Goal: Task Accomplishment & Management: Complete application form

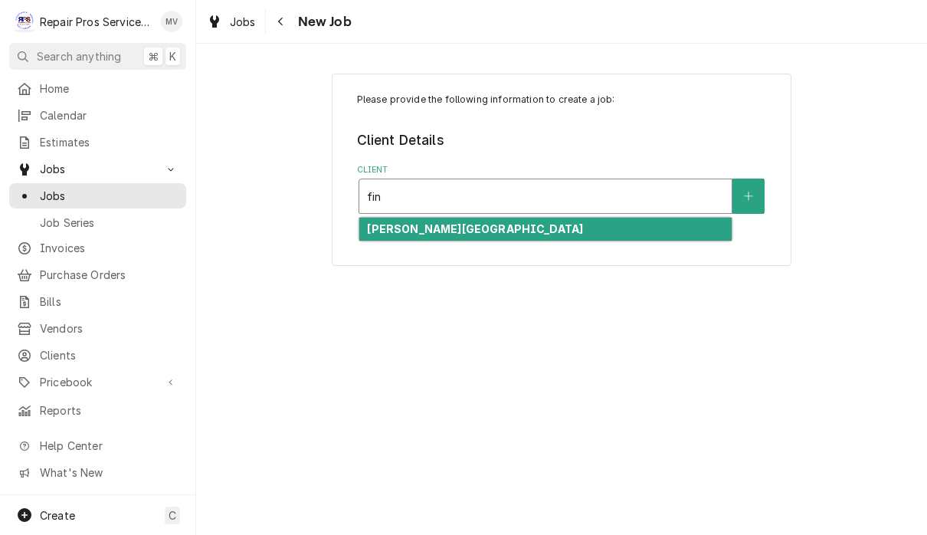
type input "fin"
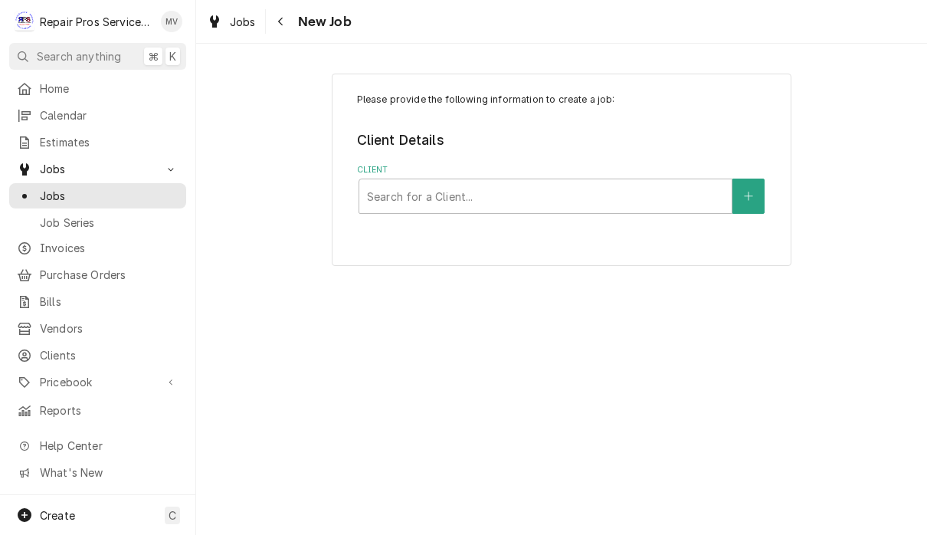
click at [599, 215] on div "Please provide the following information to create a job: Client Details Client…" at bounding box center [562, 170] width 460 height 192
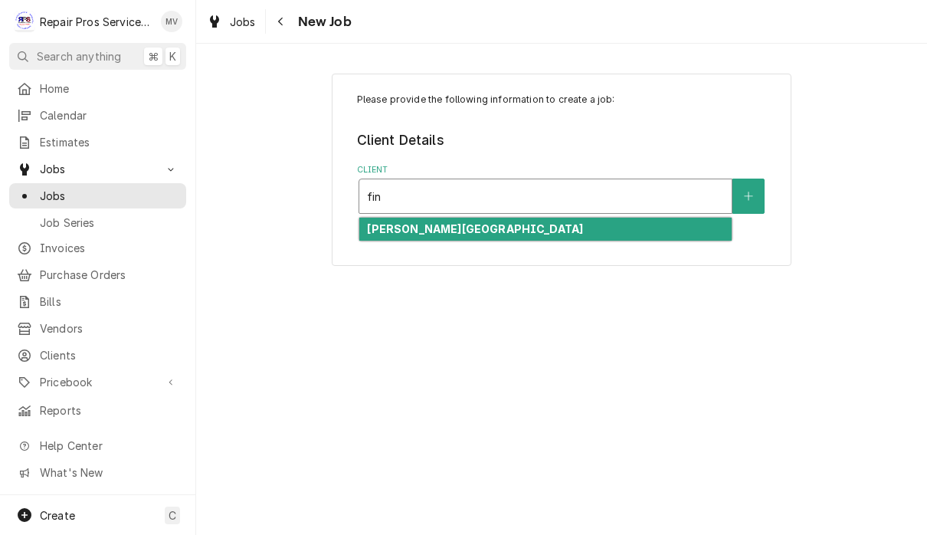
click at [572, 225] on div "Finley Stadium" at bounding box center [545, 230] width 372 height 24
type input "fin"
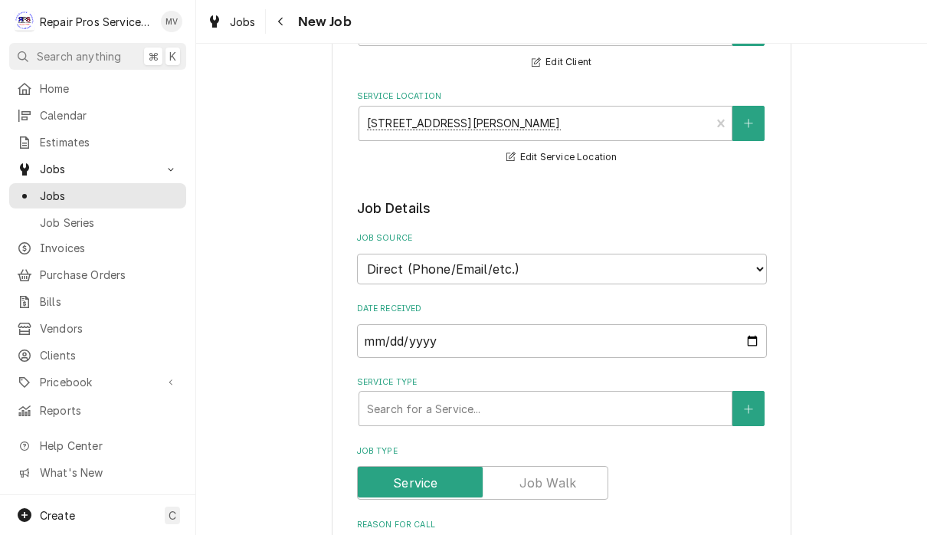
scroll to position [179, 0]
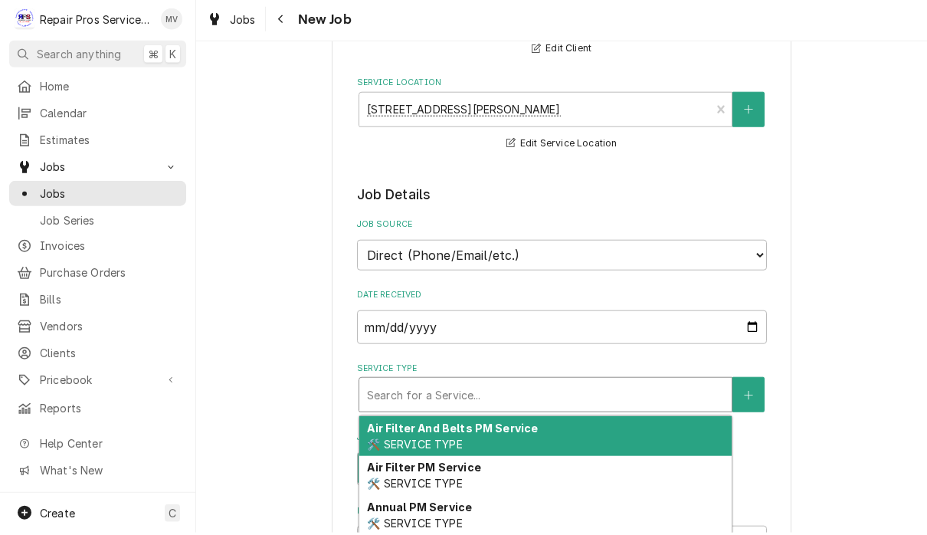
type textarea "x"
type input "d"
type textarea "x"
type input "di"
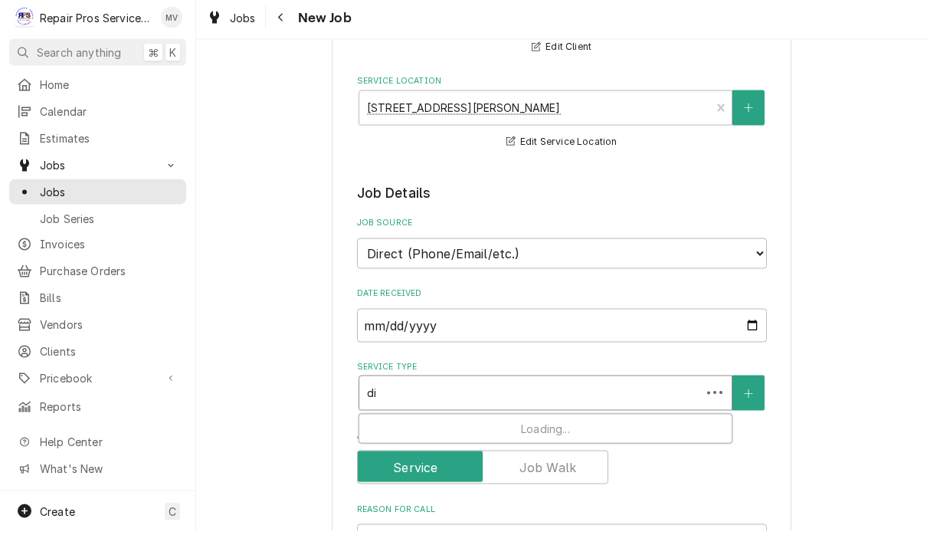
type textarea "x"
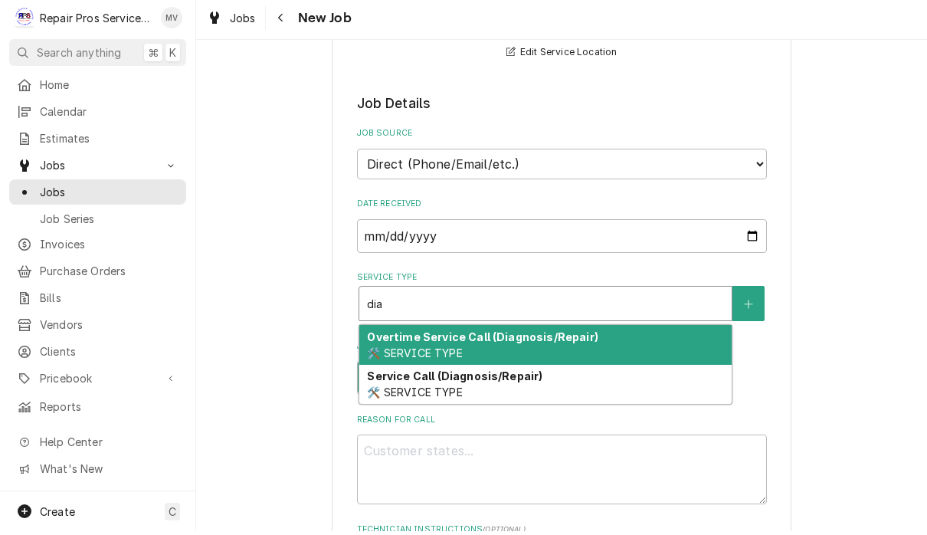
scroll to position [287, 0]
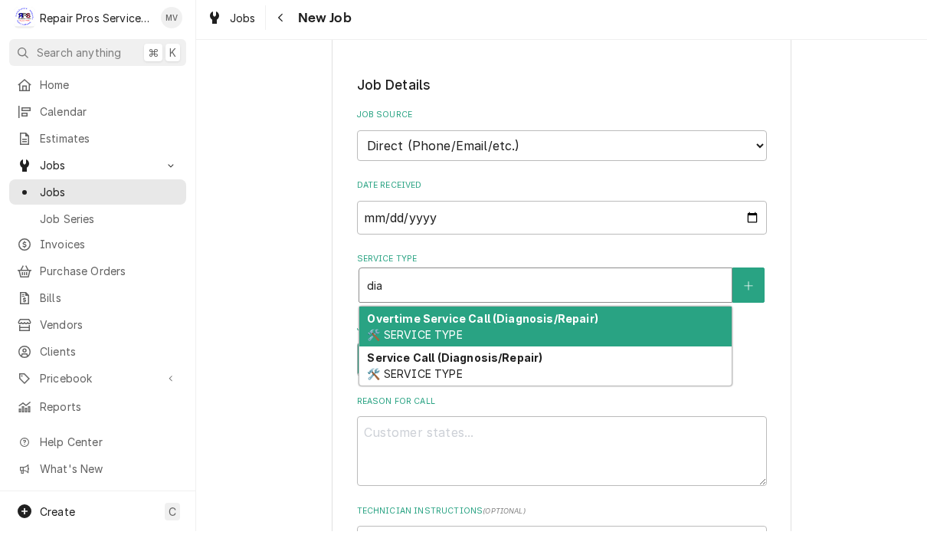
click at [517, 364] on div "Service Call (Diagnosis/Repair) 🛠️ SERVICE TYPE" at bounding box center [545, 370] width 372 height 40
type input "dia"
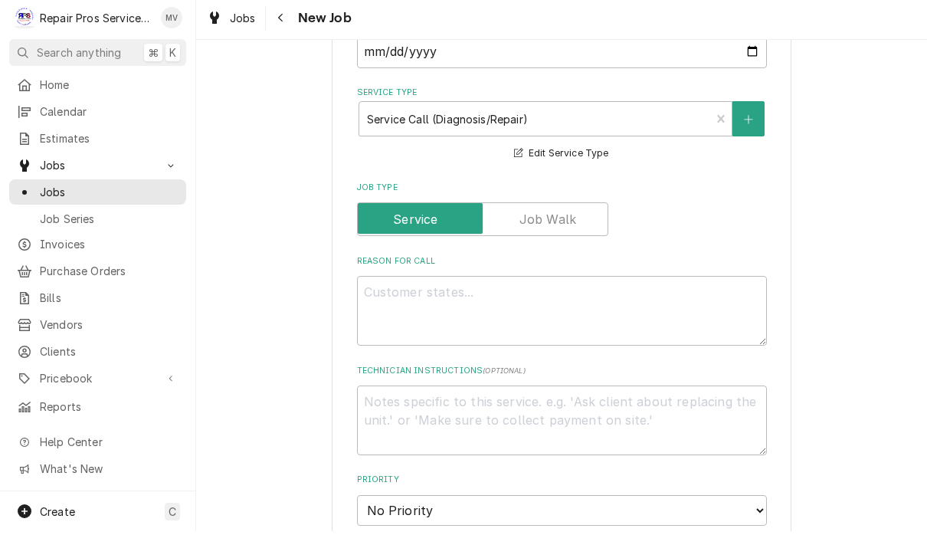
scroll to position [456, 0]
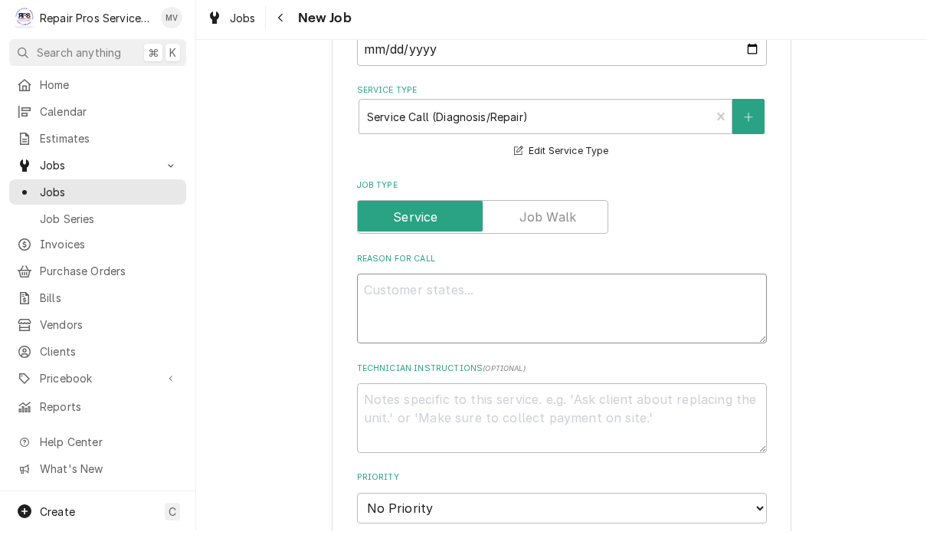
click at [438, 301] on textarea "Reason For Call" at bounding box center [562, 312] width 410 height 70
type textarea "x"
type textarea "G"
type textarea "x"
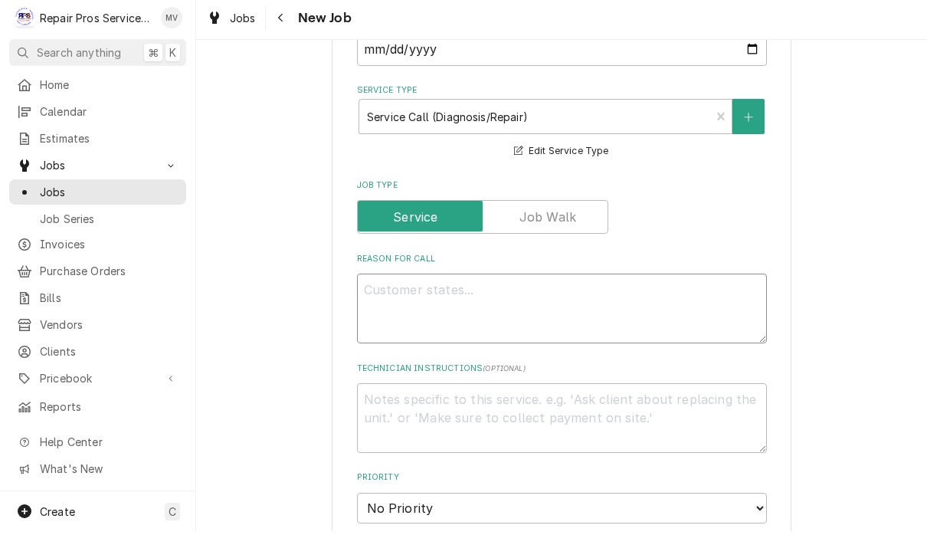
type textarea "R"
type textarea "x"
type textarea "Ru"
type textarea "x"
type textarea "Run"
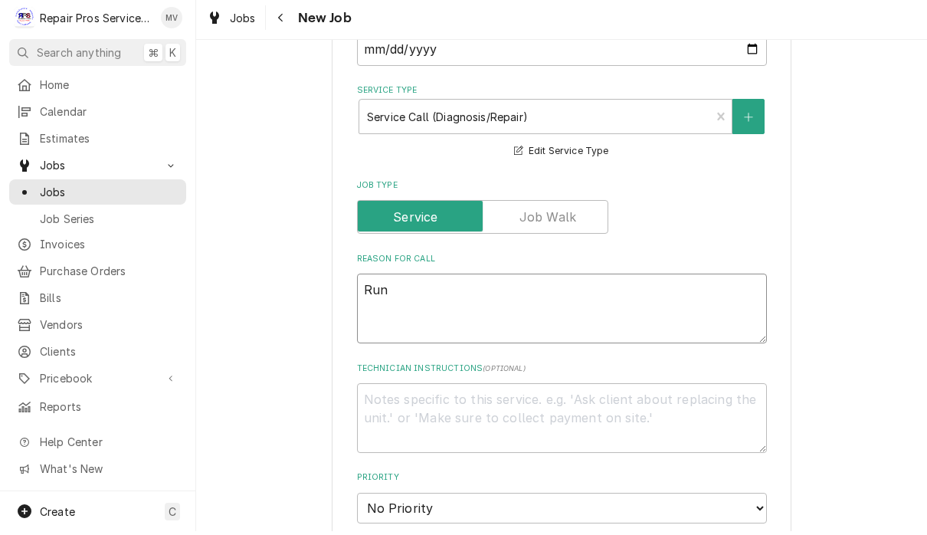
type textarea "x"
type textarea "Run"
type textarea "x"
type textarea "Run g"
type textarea "x"
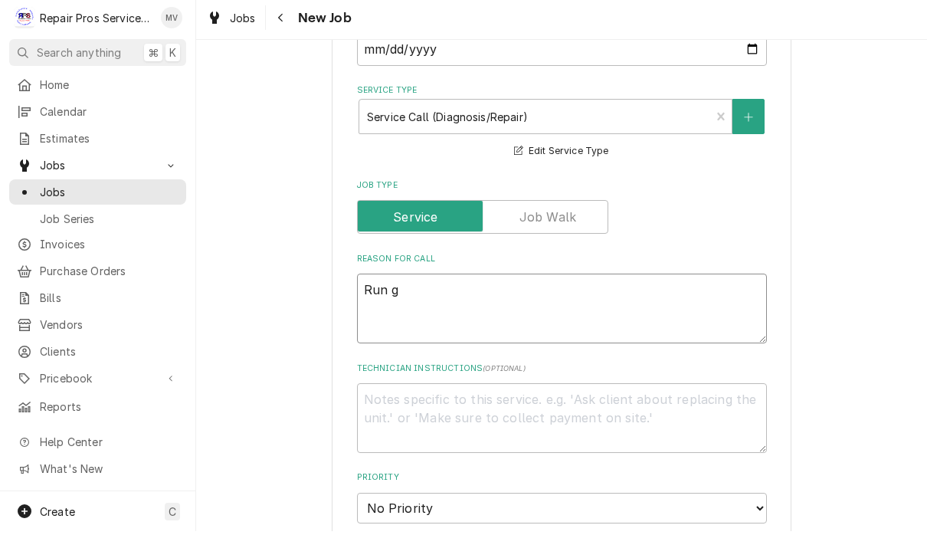
type textarea "Run ga"
type textarea "x"
type textarea "Run gas"
type textarea "x"
type textarea "Run gas"
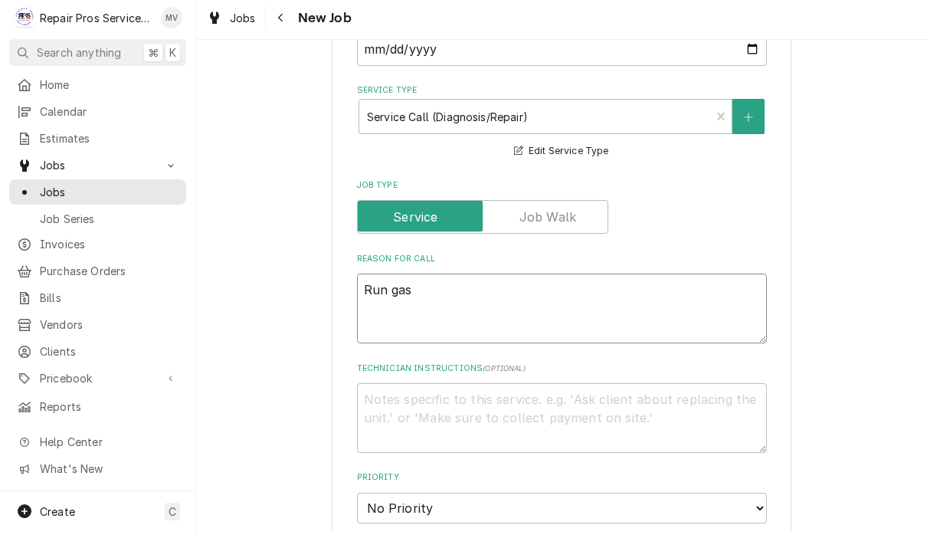
type textarea "x"
type textarea "Run gas l"
type textarea "x"
type textarea "Run gas li"
type textarea "x"
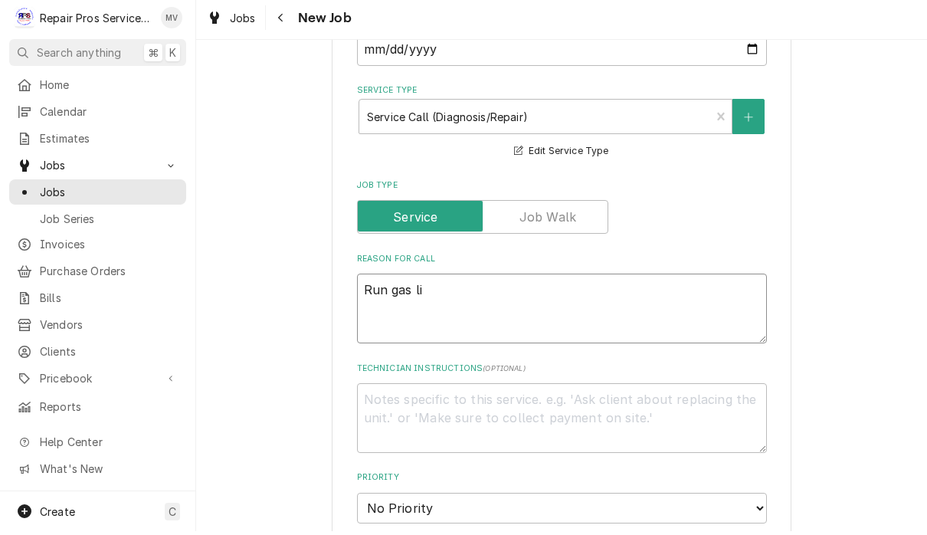
type textarea "Run gas lin"
type textarea "x"
type textarea "Run gas line"
type textarea "x"
type textarea "Run gas line"
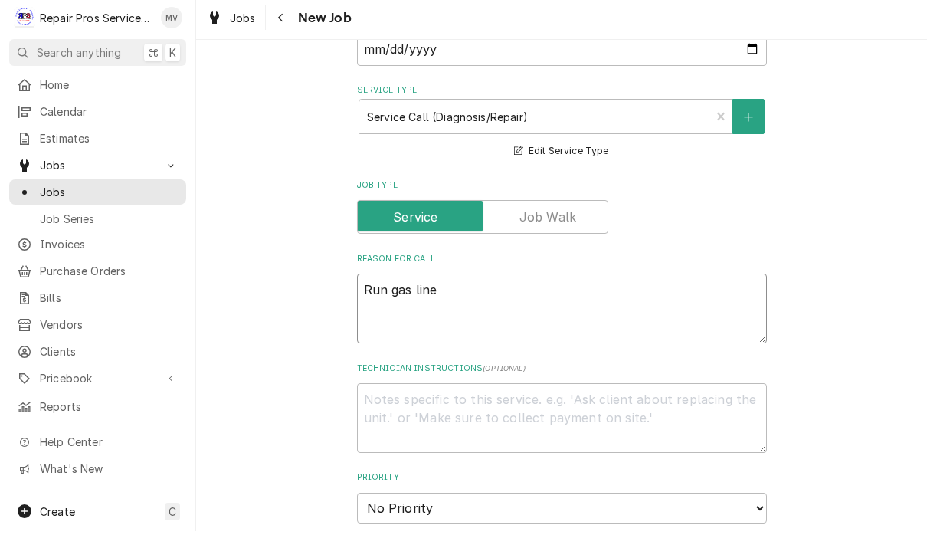
type textarea "x"
type textarea "Run gas line t"
type textarea "x"
type textarea "Run gas line to"
type textarea "x"
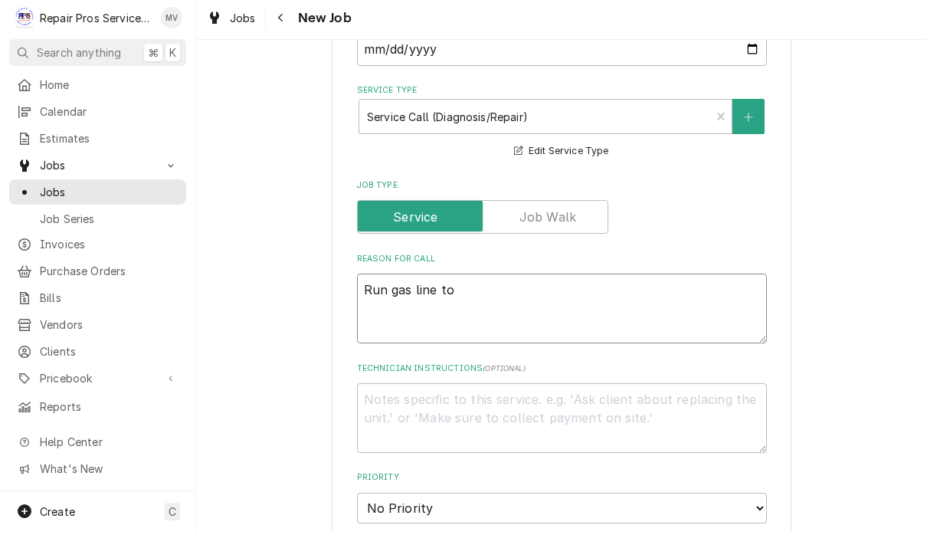
type textarea "Run gas line to"
type textarea "x"
type textarea "Run gas line to c"
type textarea "x"
type textarea "Run gas line to co"
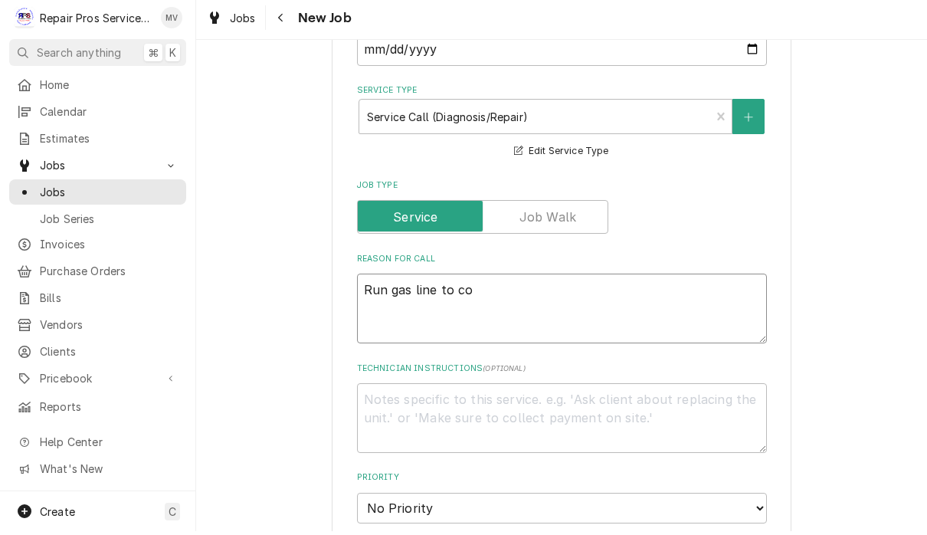
type textarea "x"
type textarea "Run gas line to coo"
type textarea "x"
type textarea "Run gas line to cool"
type textarea "x"
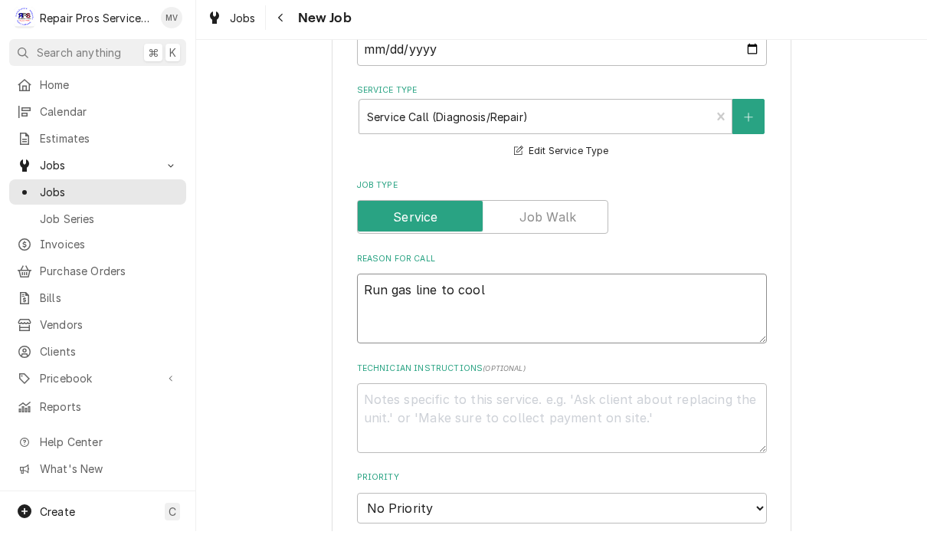
type textarea "Run gas line to coolk"
type textarea "x"
type textarea "Run gas line to cool"
type textarea "x"
type textarea "Run gas line to coo"
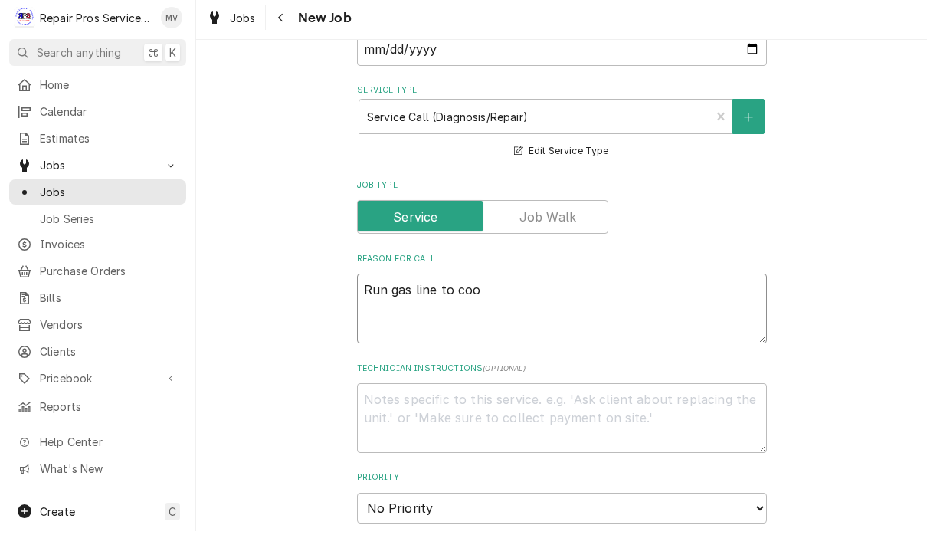
type textarea "x"
type textarea "Run gas line to cook"
type textarea "x"
type textarea "Run gas line to cookt"
type textarea "x"
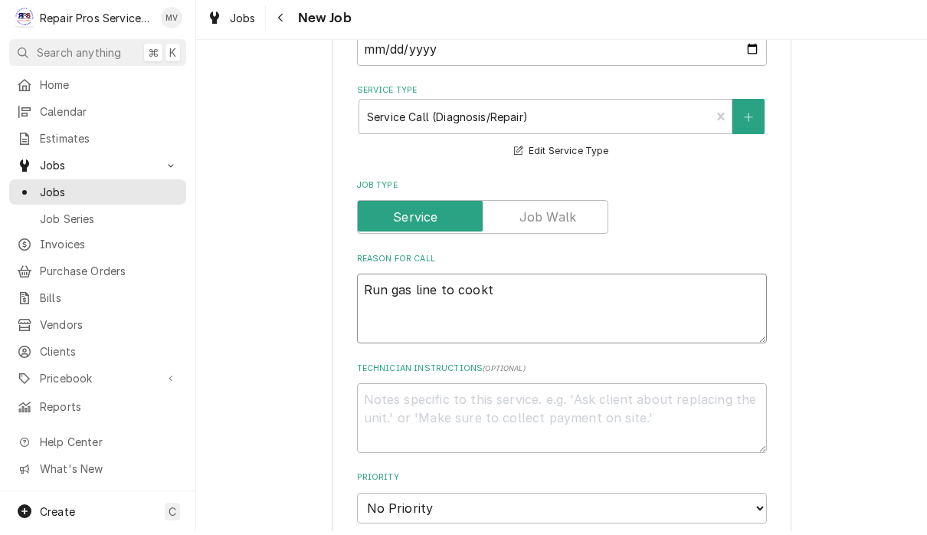
type textarea "Run gas line to cookto"
type textarea "x"
type textarea "Run gas line to cooktop"
type textarea "x"
type textarea "Run gas line to cooktop"
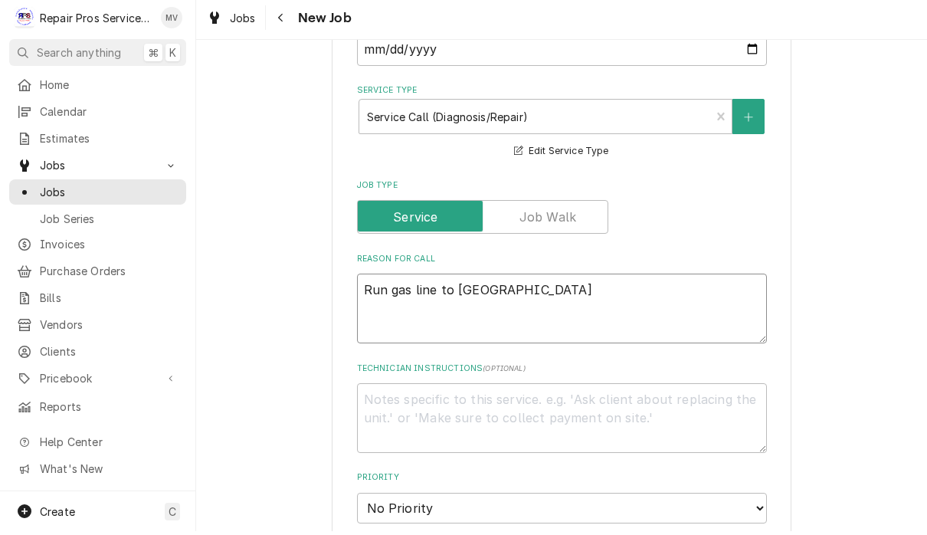
type textarea "x"
type textarea "Run gas line to cooktop i"
type textarea "x"
type textarea "Run gas line to cooktop in"
type textarea "x"
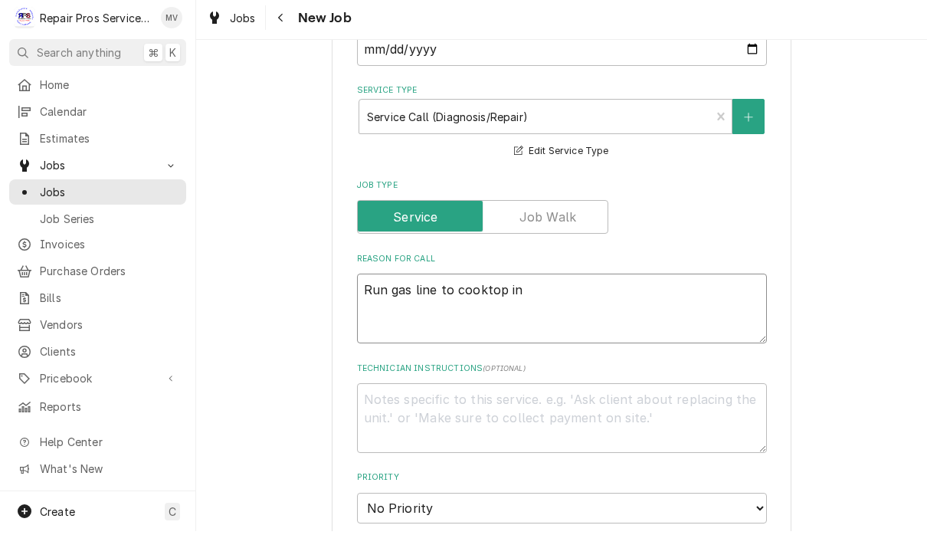
type textarea "Run gas line to cooktop in N"
type textarea "x"
type textarea "Run gas line to cooktop in No"
type textarea "x"
type textarea "Run gas line to cooktop in Nor"
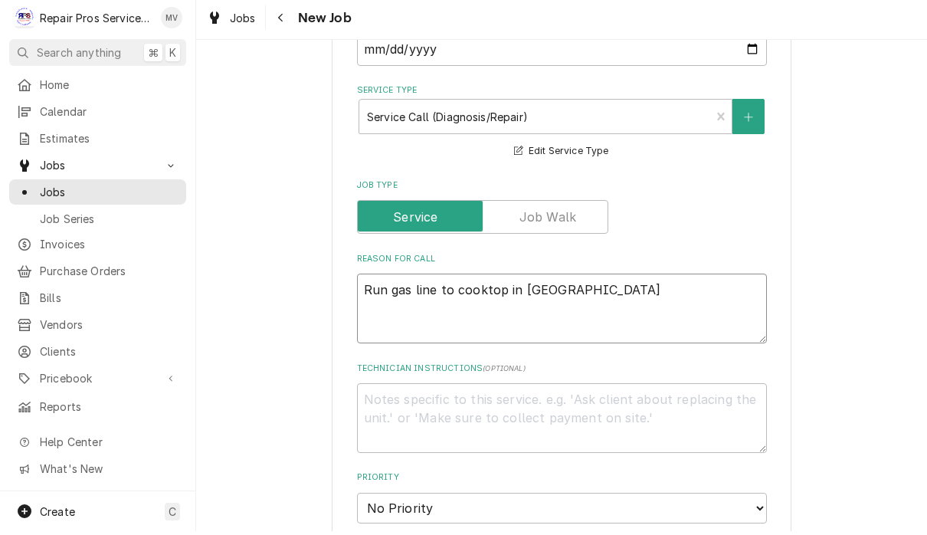
type textarea "x"
type textarea "Run gas line to cooktop in Nort"
type textarea "x"
type textarea "Run gas line to cooktop in North"
type textarea "x"
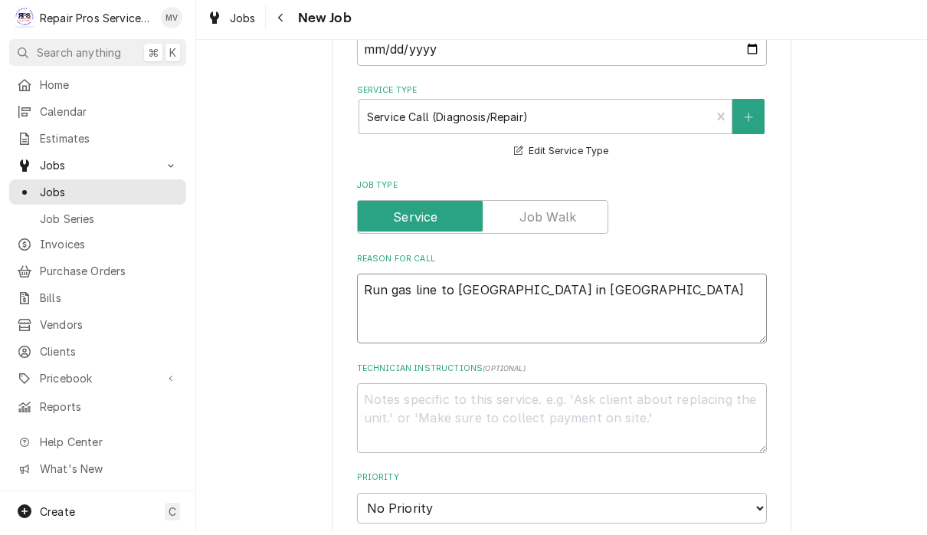
type textarea "Run gas line to cooktop in Northw"
type textarea "x"
type textarea "Run gas line to cooktop in Northwe"
type textarea "x"
type textarea "Run gas line to cooktop in Northwes"
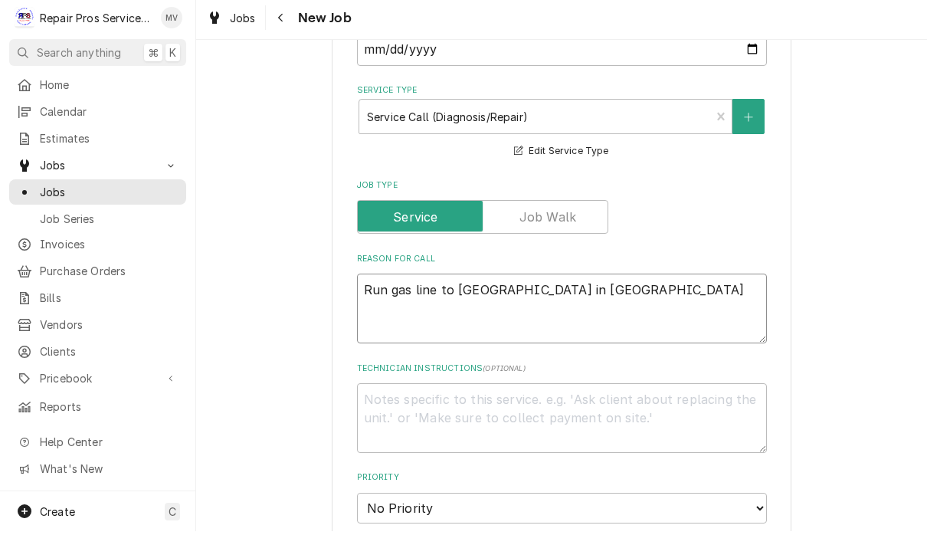
type textarea "x"
type textarea "Run gas line to cooktop in Northwest"
type textarea "x"
type textarea "Run gas line to cooktop in Northwest"
type textarea "x"
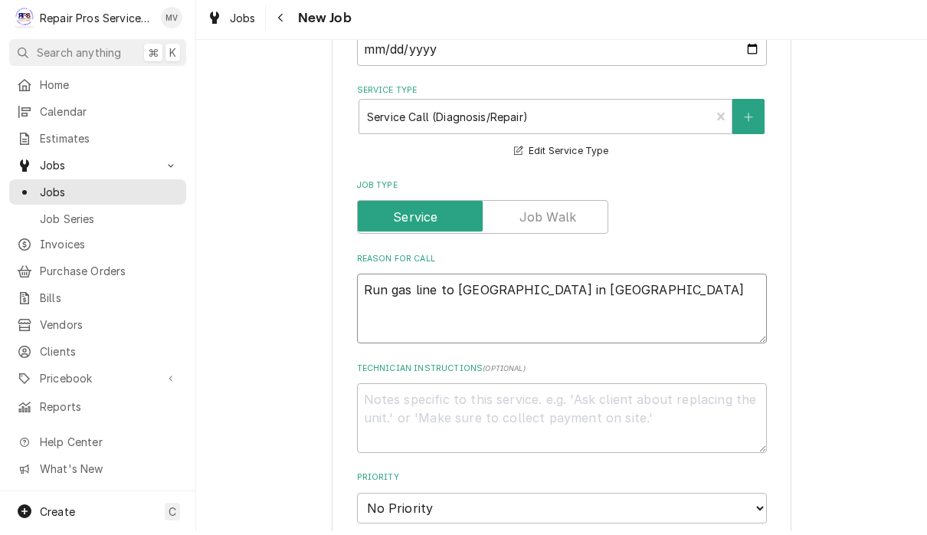
type textarea "Run gas line to cooktop in Northwest c"
type textarea "x"
type textarea "Run gas line to cooktop in Northwest co"
type textarea "x"
type textarea "Run gas line to cooktop in Northwest con"
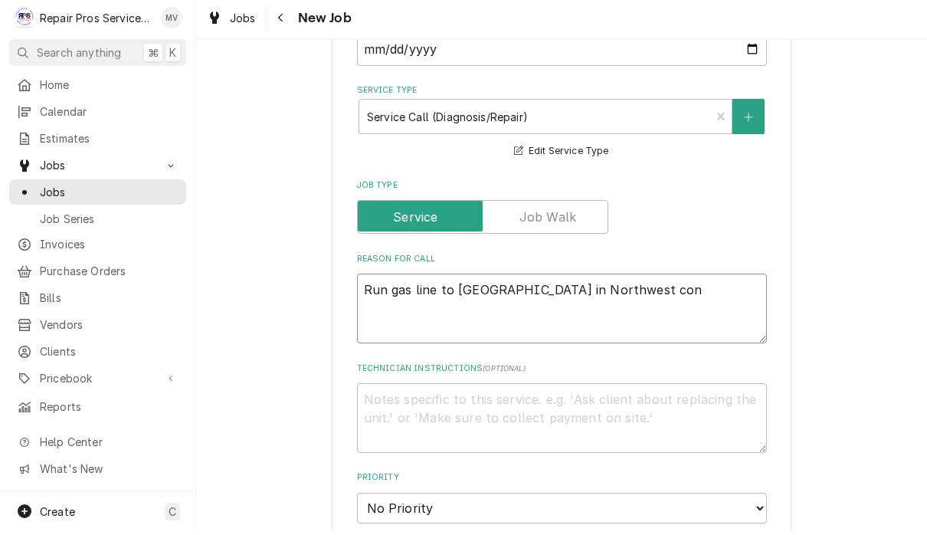
type textarea "x"
type textarea "Run gas line to cooktop in Northwest cons"
type textarea "x"
type textarea "Run gas line to cooktop in Northwest conse"
type textarea "x"
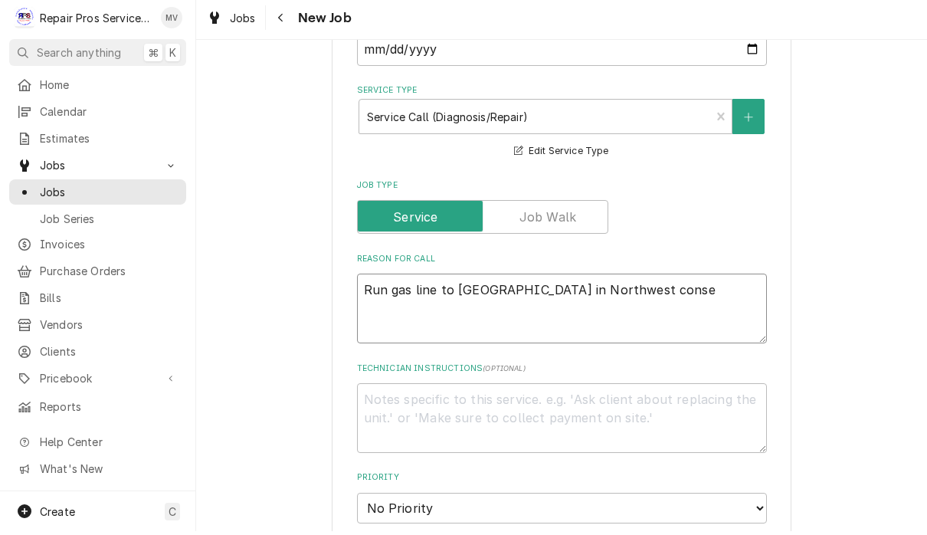
type textarea "Run gas line to cooktop in Northwest cons"
type textarea "x"
type textarea "Run gas line to cooktop in Northwest con"
type textarea "x"
type textarea "Run gas line to cooktop in Northwest conc"
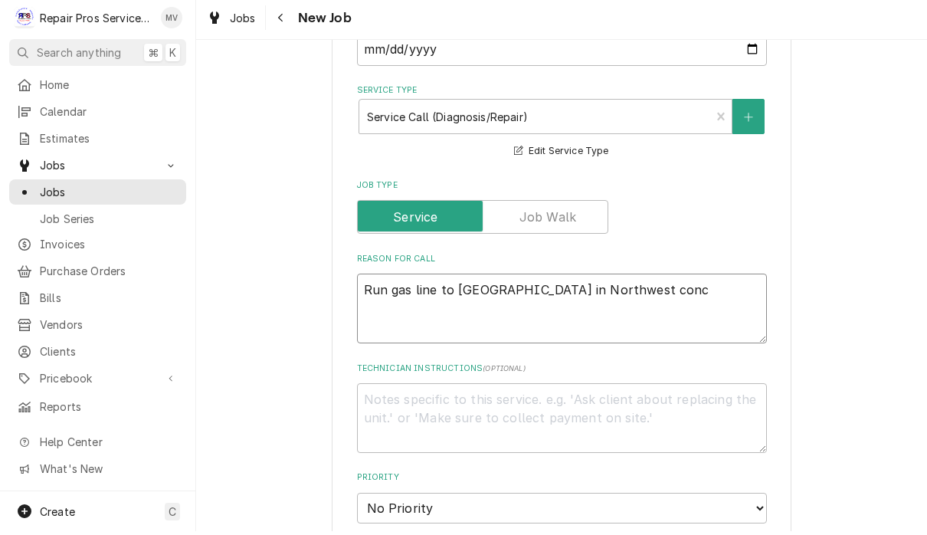
type textarea "x"
type textarea "Run gas line to cooktop in Northwest conce"
type textarea "x"
type textarea "Run gas line to cooktop in Northwest conces"
type textarea "x"
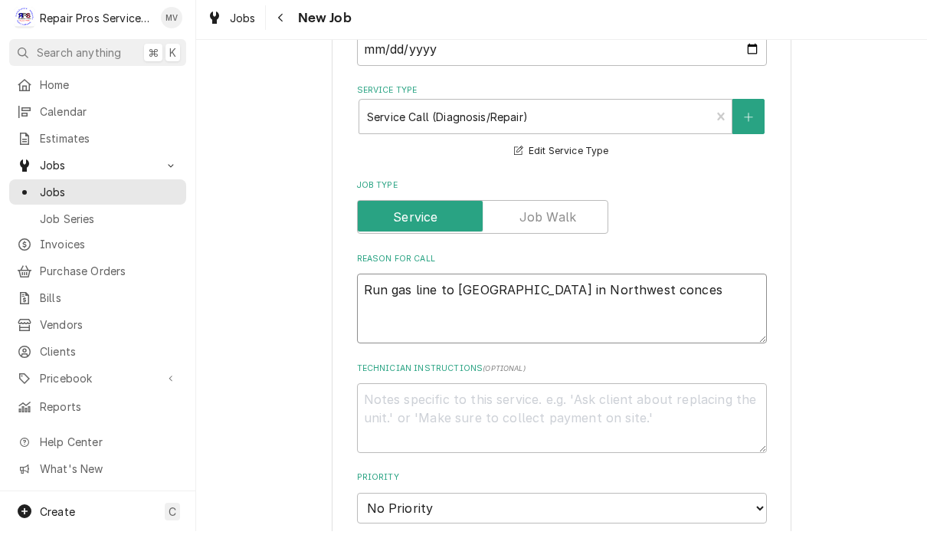
type textarea "Run gas line to cooktop in Northwest concess"
type textarea "x"
type textarea "Run gas line to cooktop in Northwest concessi"
type textarea "x"
type textarea "Run gas line to cooktop in Northwest concessio"
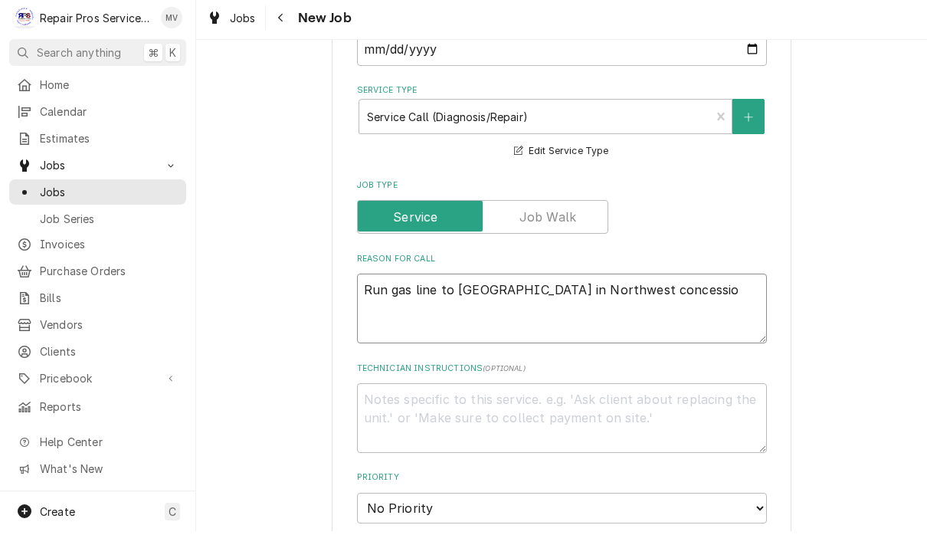
type textarea "x"
type textarea "Run gas line to cooktop in Northwest concession"
type textarea "x"
type textarea "Run gas line to cooktop in Northwest concession"
type textarea "x"
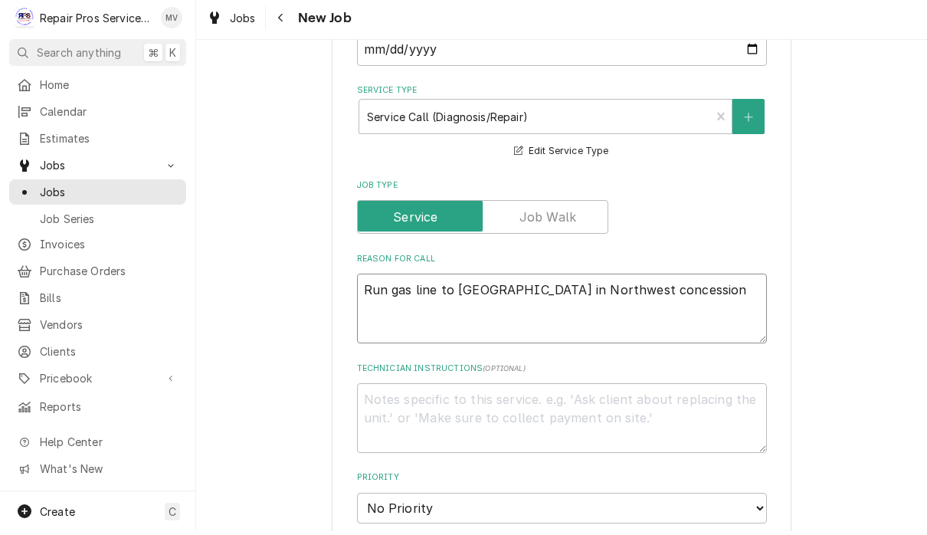
type textarea "Run gas line to cooktop in Northwest concession s"
type textarea "x"
type textarea "Run gas line to cooktop in Northwest concession st"
type textarea "x"
type textarea "Run gas line to cooktop in Northwest concession sta"
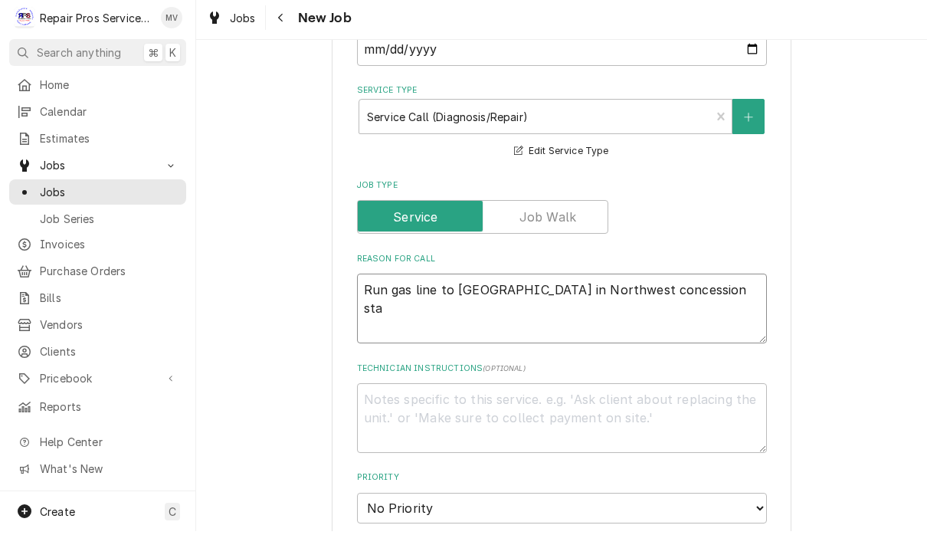
type textarea "x"
type textarea "Run gas line to cooktop in Northwest concession stan"
type textarea "x"
type textarea "Run gas line to cooktop in Northwest concession stand"
type textarea "x"
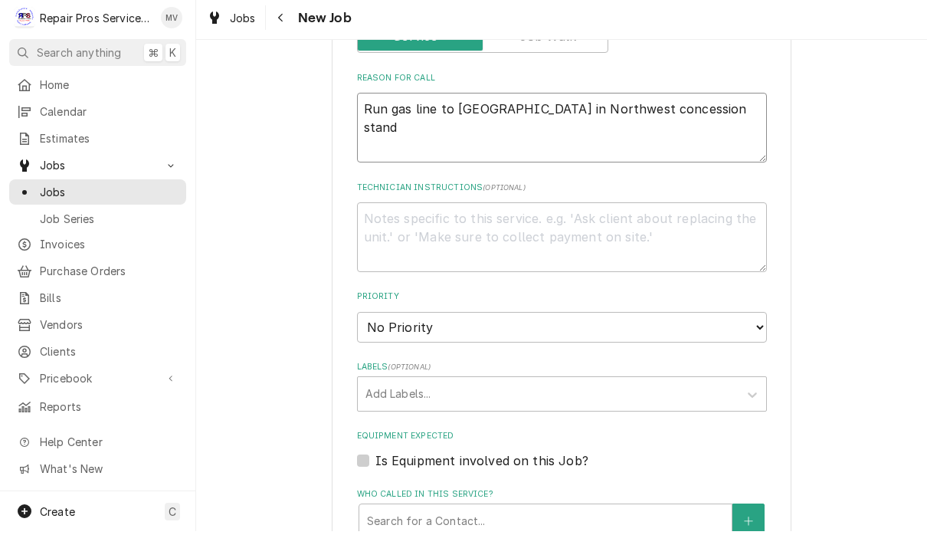
scroll to position [685, 0]
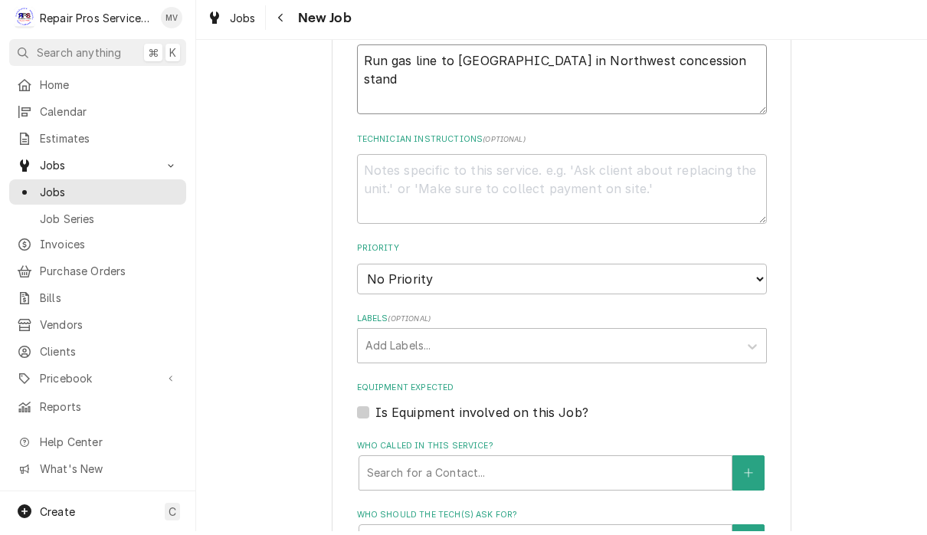
type textarea "Run gas line to cooktop in Northwest concession stand"
click at [632, 273] on select "No Priority Urgent High Medium Low" at bounding box center [562, 282] width 410 height 31
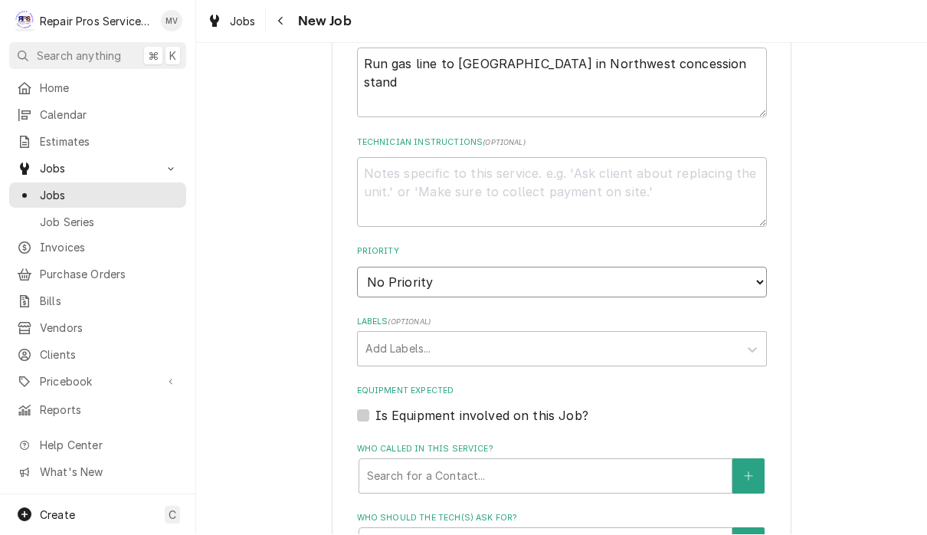
select select "3"
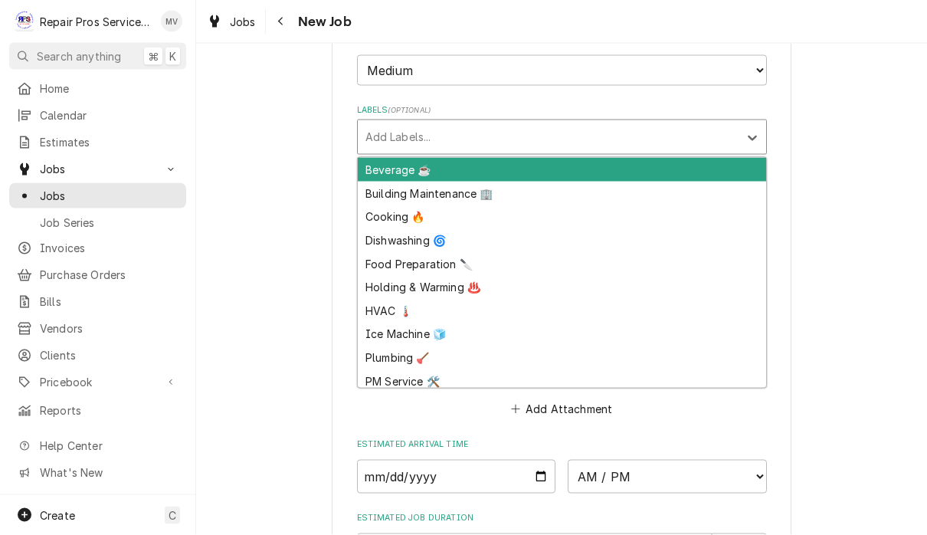
scroll to position [898, 0]
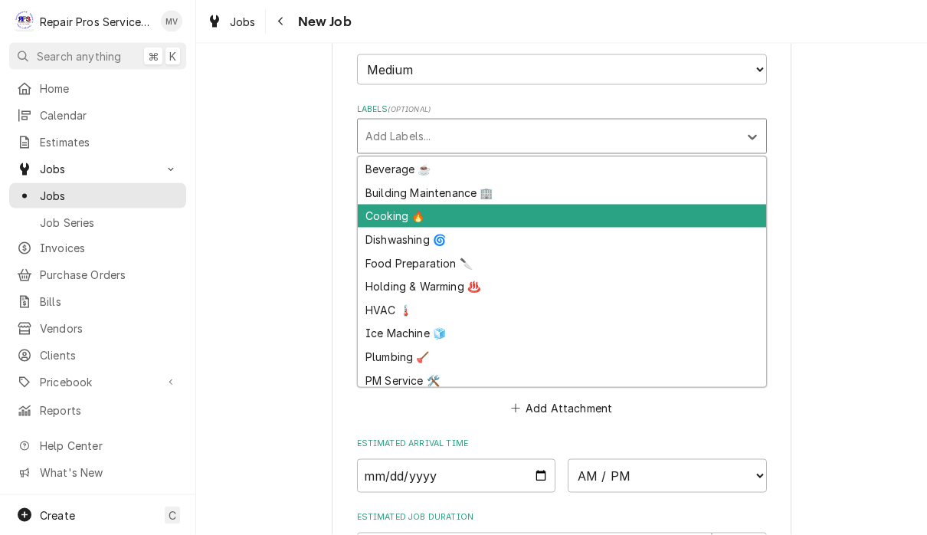
click at [408, 205] on div "Cooking 🔥" at bounding box center [562, 217] width 408 height 24
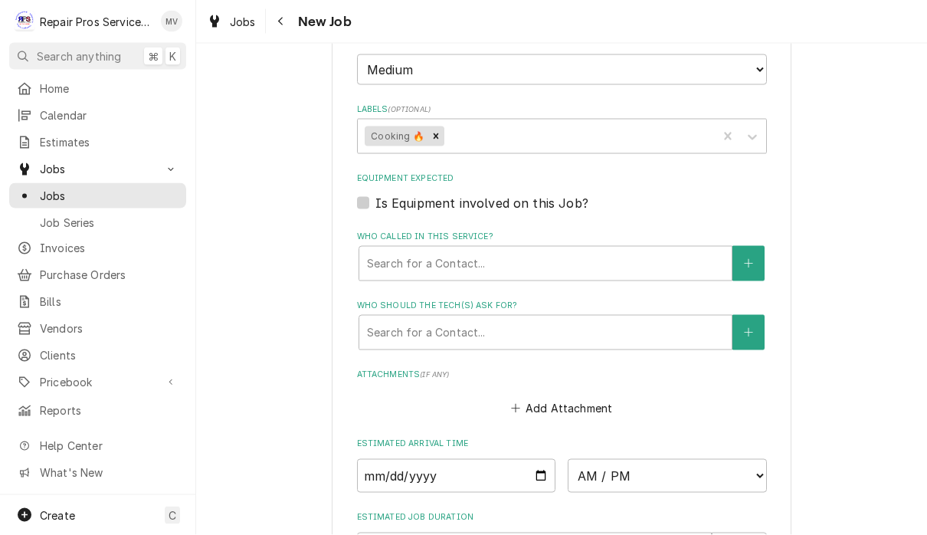
type textarea "x"
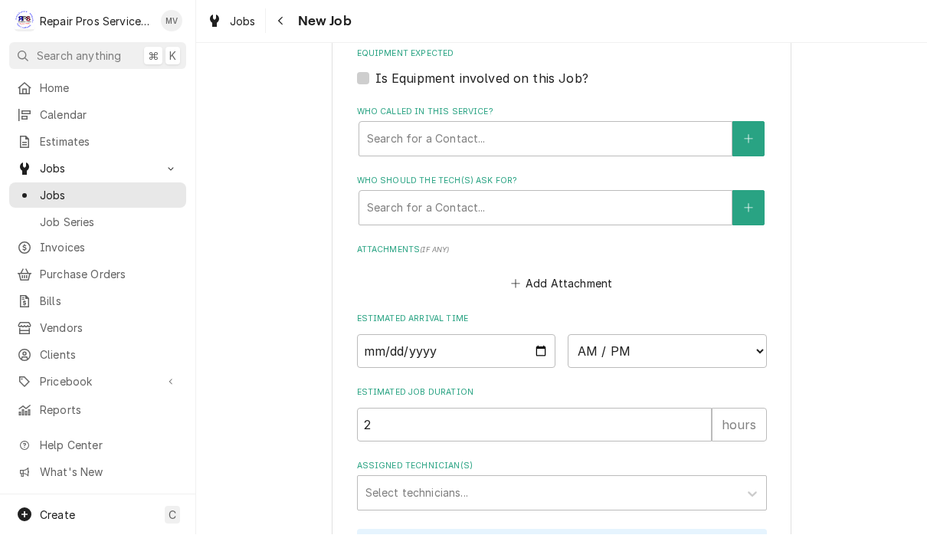
scroll to position [1025, 0]
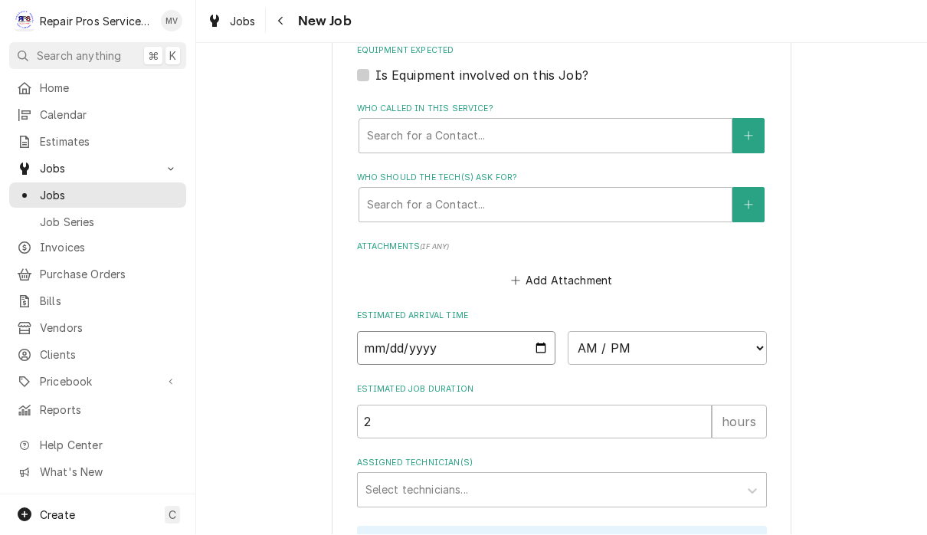
click at [402, 332] on input "Date" at bounding box center [456, 349] width 199 height 34
type input "2025-09-03"
type textarea "x"
type input "2025-09-05"
type textarea "x"
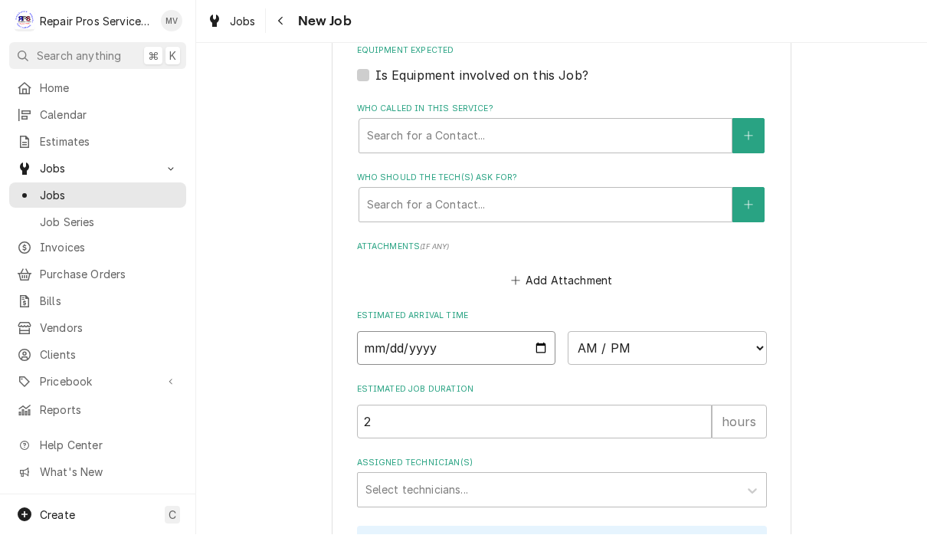
type input "2025-09-04"
type textarea "x"
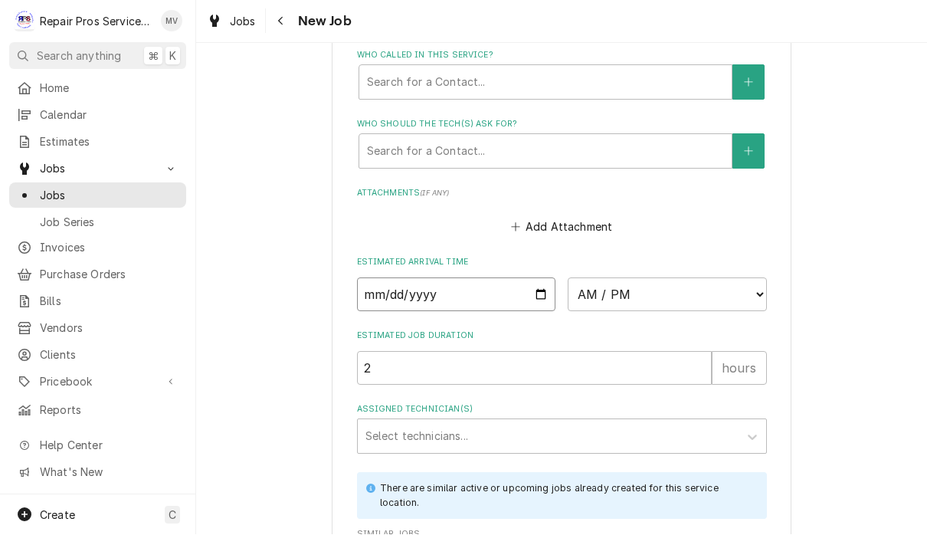
scroll to position [1121, 0]
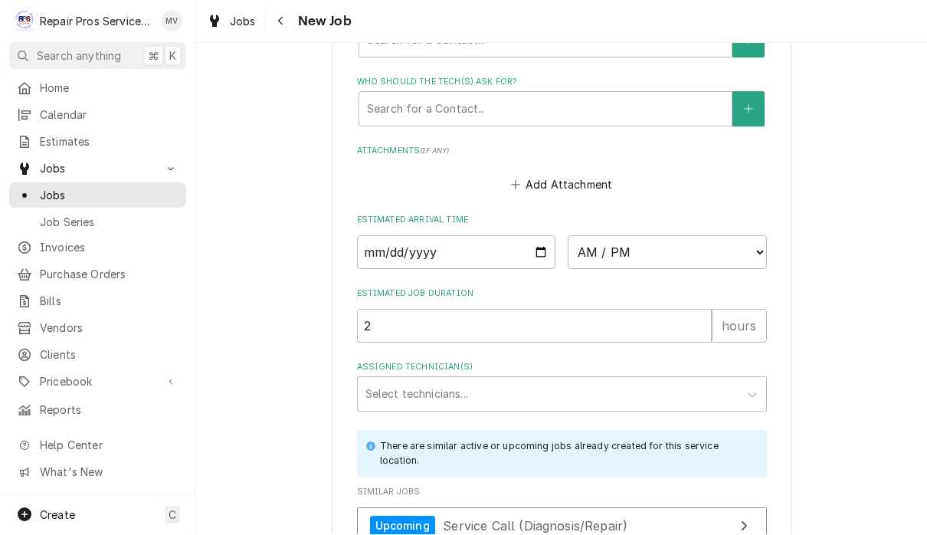
click at [588, 236] on select "AM / PM 6:00 AM 6:15 AM 6:30 AM 6:45 AM 7:00 AM 7:15 AM 7:30 AM 7:45 AM 8:00 AM…" at bounding box center [667, 253] width 199 height 34
select select "10:00:00"
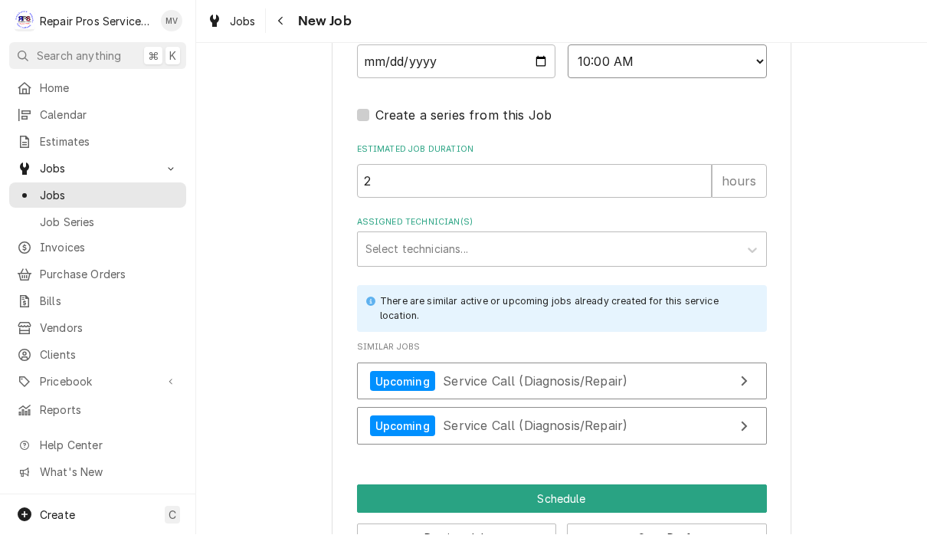
scroll to position [1311, 0]
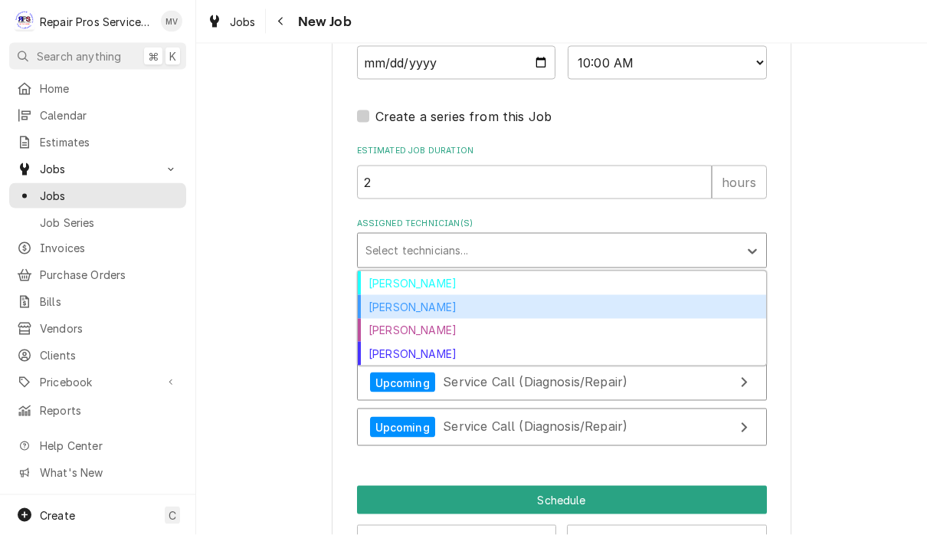
click at [433, 295] on div "Caleb Kvale" at bounding box center [562, 307] width 408 height 24
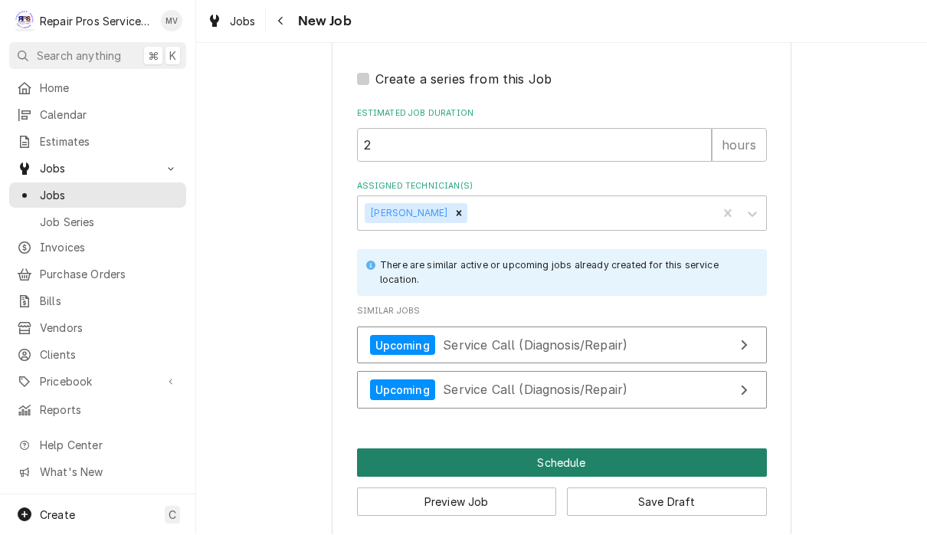
click at [611, 458] on button "Schedule" at bounding box center [562, 463] width 410 height 28
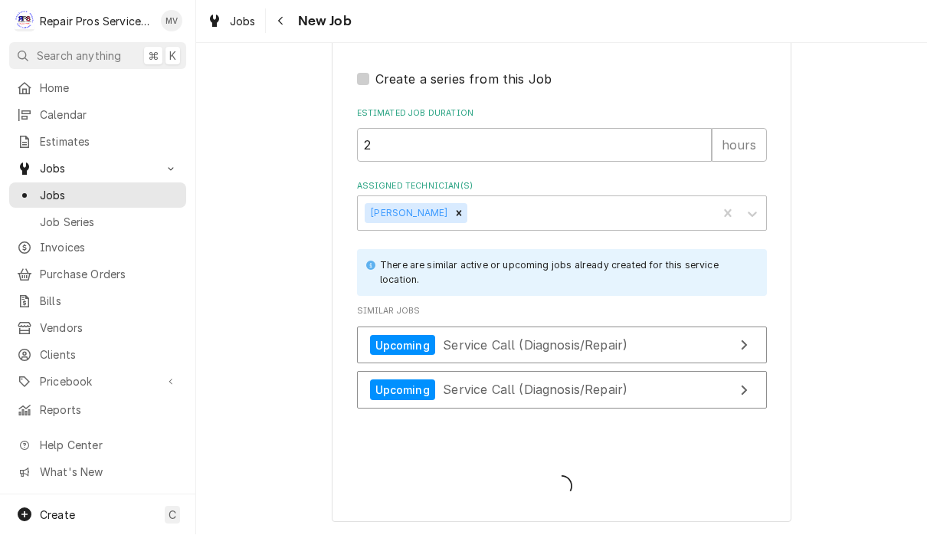
scroll to position [1333, 0]
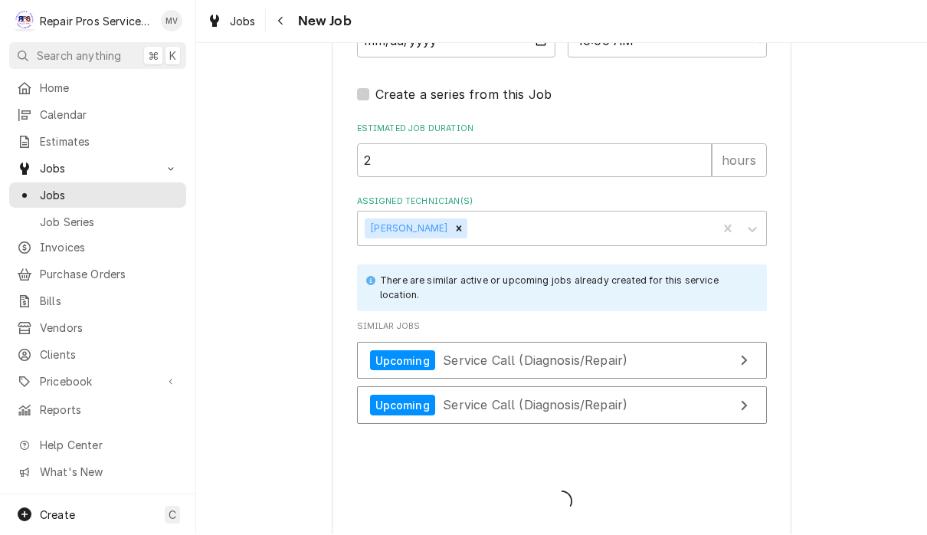
type textarea "x"
